Goal: Find specific page/section: Find specific page/section

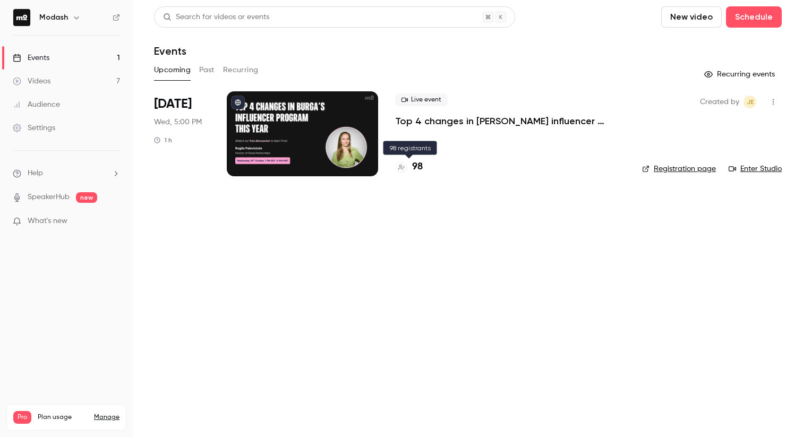
click at [422, 169] on h4 "98" at bounding box center [417, 167] width 11 height 14
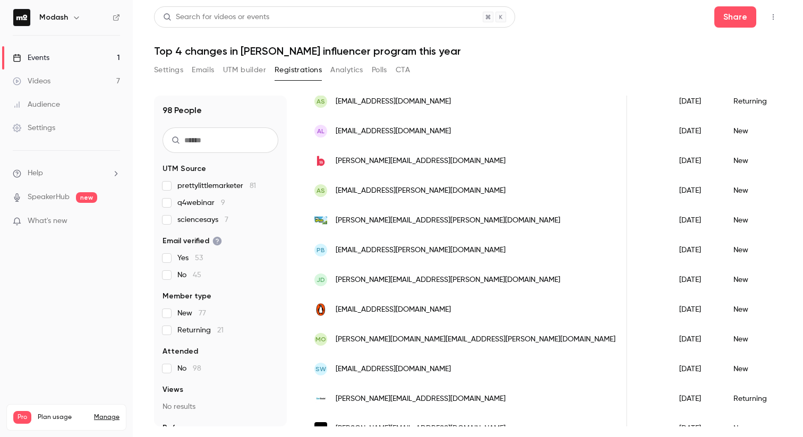
scroll to position [320, 0]
